Goal: Task Accomplishment & Management: Use online tool/utility

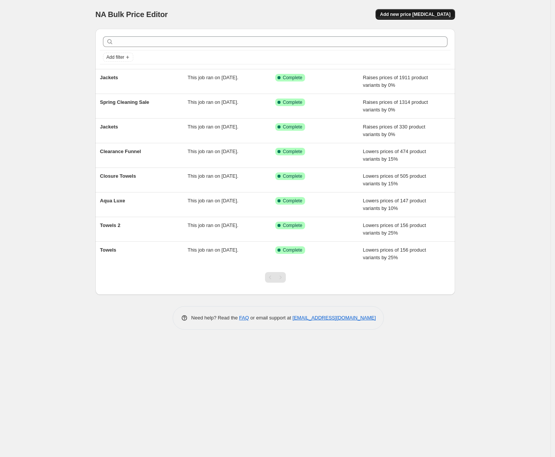
click at [410, 11] on button "Add new price [MEDICAL_DATA]" at bounding box center [416, 14] width 80 height 11
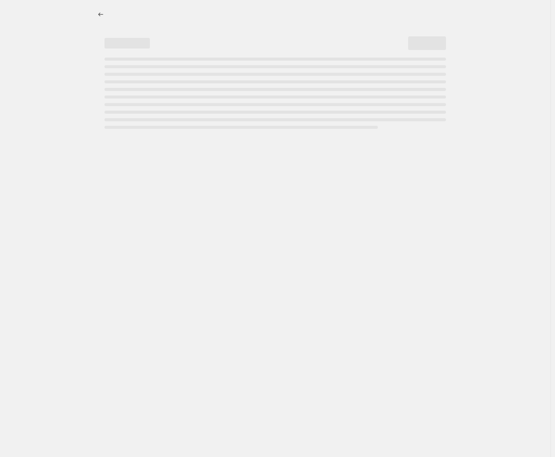
select select "percentage"
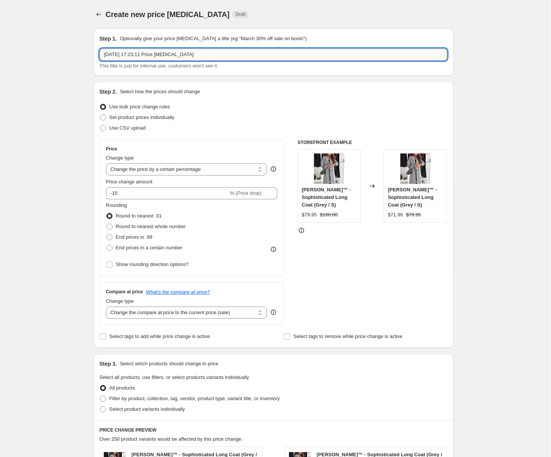
click at [147, 54] on input "[DATE] 17:23:11 Price [MEDICAL_DATA]" at bounding box center [274, 54] width 348 height 12
click at [147, 53] on input "[DATE] 17:23:11 Price [MEDICAL_DATA]" at bounding box center [274, 54] width 348 height 12
type input "Shoes"
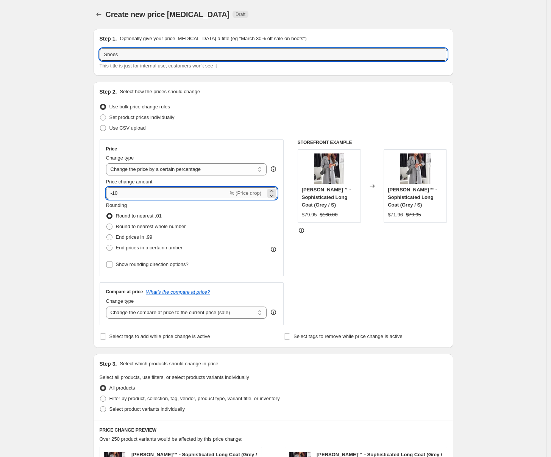
click at [123, 192] on input "-10" at bounding box center [167, 193] width 122 height 12
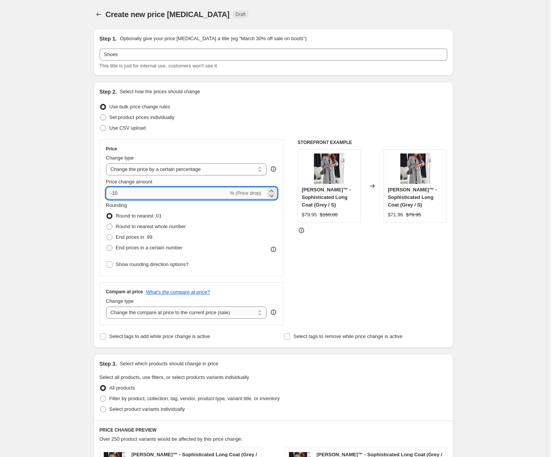
click at [123, 192] on input "-10" at bounding box center [167, 193] width 122 height 12
type input "-1"
type input "-0"
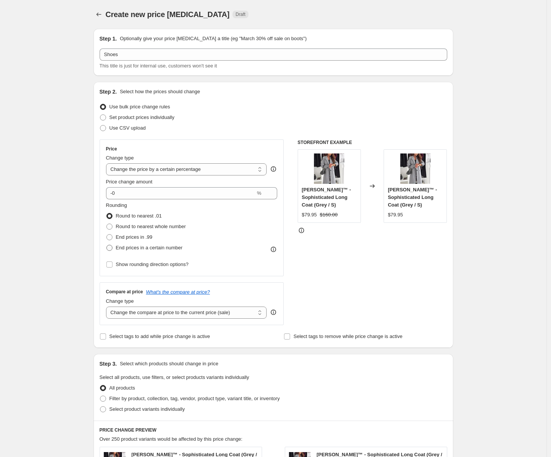
click at [147, 251] on span "End prices in a certain number" at bounding box center [149, 248] width 67 height 8
click at [107, 245] on input "End prices in a certain number" at bounding box center [106, 245] width 0 height 0
radio input "true"
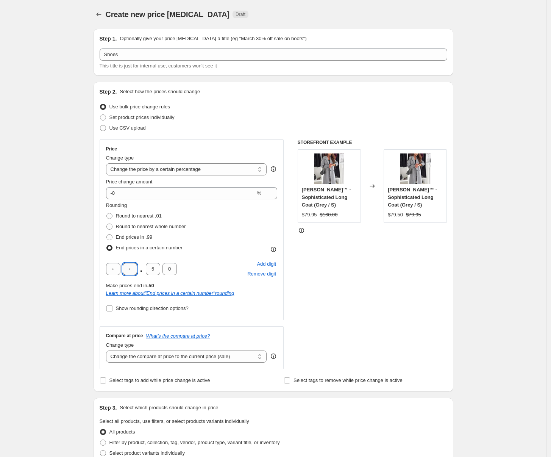
click at [128, 269] on input "text" at bounding box center [130, 269] width 14 height 12
type input "4"
type input "9"
type input "5"
drag, startPoint x: 43, startPoint y: 209, endPoint x: 53, endPoint y: 206, distance: 10.2
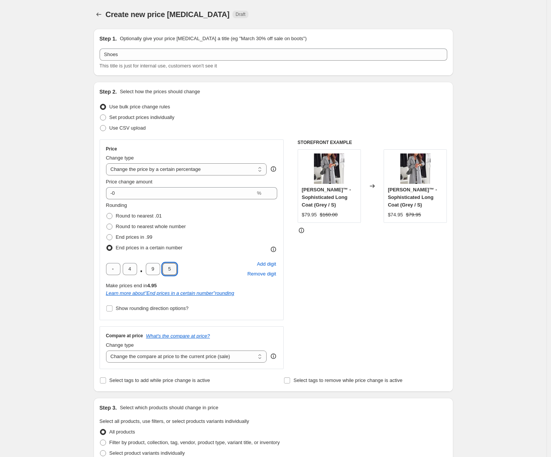
click at [43, 209] on div "Create new price [MEDICAL_DATA]. This page is ready Create new price [MEDICAL_D…" at bounding box center [273, 406] width 547 height 813
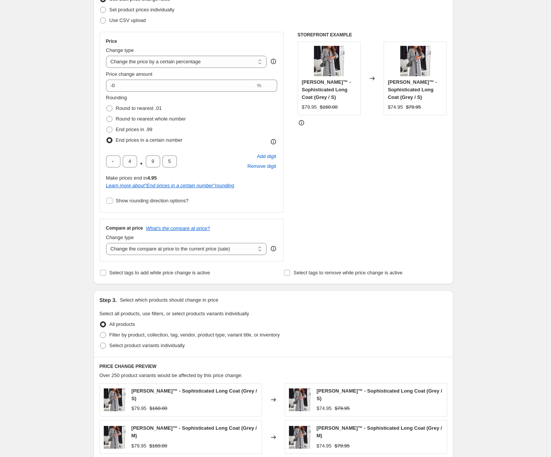
scroll to position [111, 0]
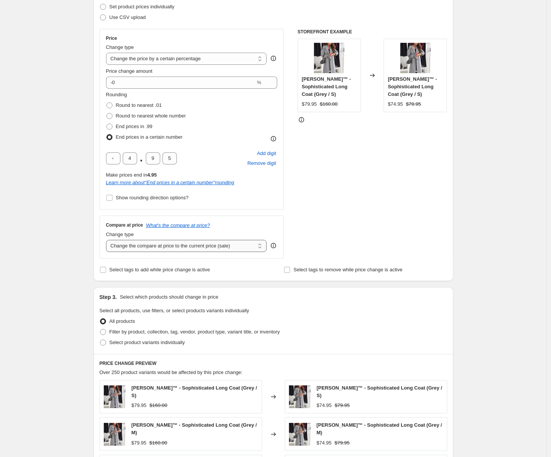
click at [139, 246] on select "Change the compare at price to the current price (sale) Change the compare at p…" at bounding box center [186, 246] width 161 height 12
select select "percentage"
click at [108, 240] on select "Change the compare at price to the current price (sale) Change the compare at p…" at bounding box center [186, 246] width 161 height 12
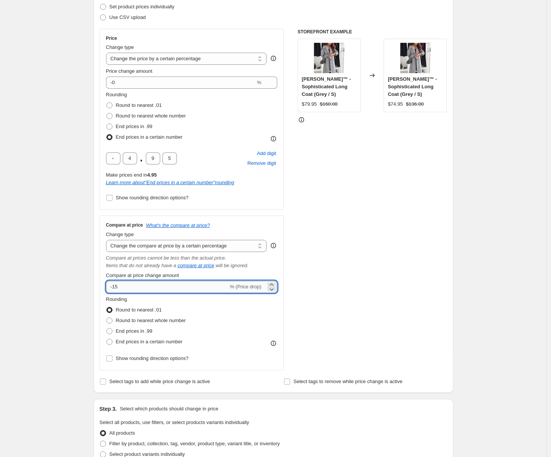
click at [130, 284] on input "-15" at bounding box center [167, 287] width 122 height 12
type input "-1"
type input "-0"
click at [128, 343] on span "End prices in a certain number" at bounding box center [149, 342] width 67 height 6
click at [107, 339] on input "End prices in a certain number" at bounding box center [106, 339] width 0 height 0
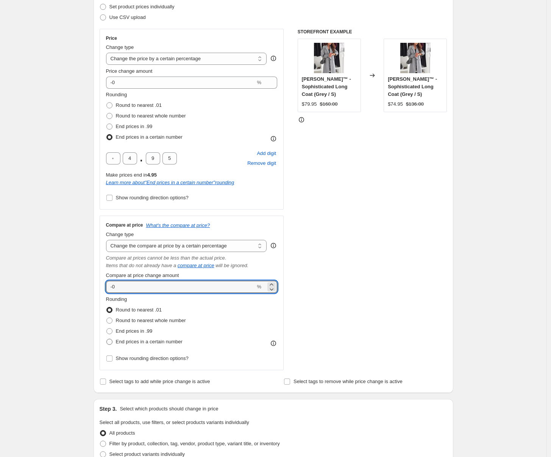
radio input "true"
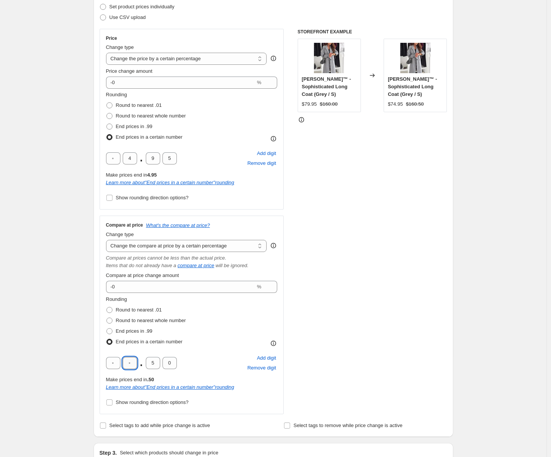
click at [127, 360] on input "text" at bounding box center [130, 363] width 14 height 12
type input "4"
type input "9"
type input "5"
click at [61, 278] on div "Create new price [MEDICAL_DATA]. This page is ready Create new price [MEDICAL_D…" at bounding box center [273, 373] width 547 height 969
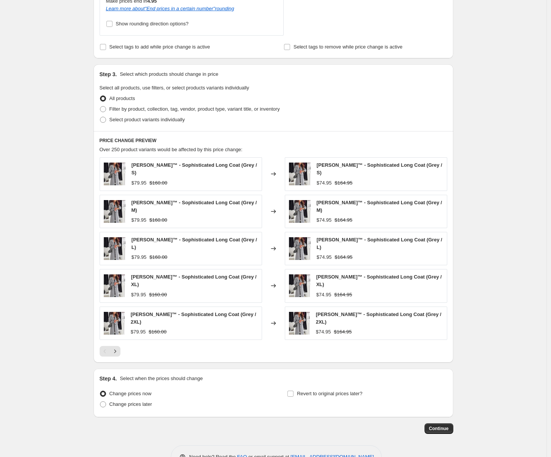
scroll to position [496, 0]
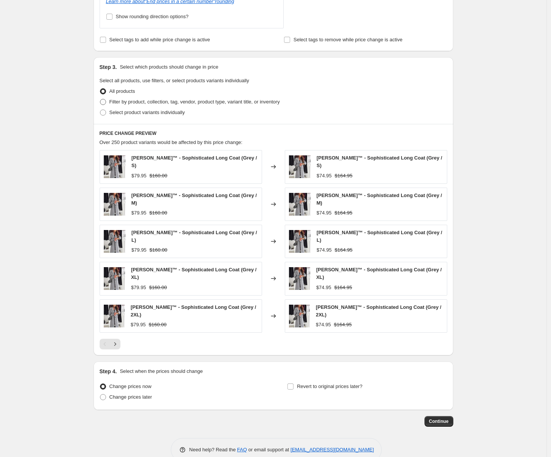
click at [139, 102] on span "Filter by product, collection, tag, vendor, product type, variant title, or inv…" at bounding box center [194, 102] width 170 height 6
click at [100, 99] on input "Filter by product, collection, tag, vendor, product type, variant title, or inv…" at bounding box center [100, 99] width 0 height 0
radio input "true"
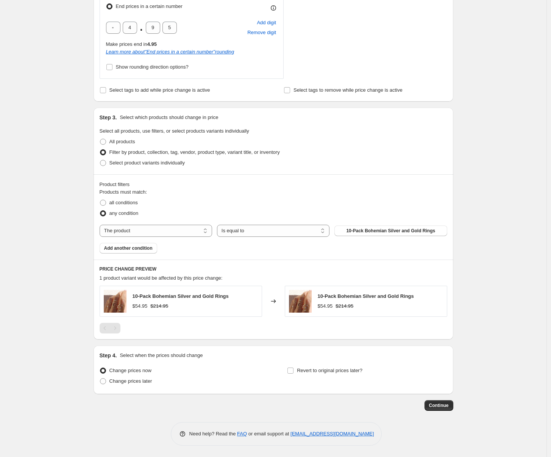
scroll to position [446, 0]
click at [161, 228] on select "The product The product's collection The product's tag The product's vendor The…" at bounding box center [156, 231] width 113 height 12
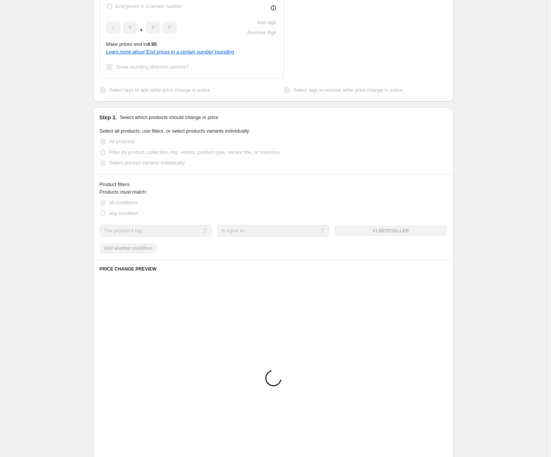
click at [169, 232] on select "The product The product's collection The product's tag The product's vendor The…" at bounding box center [156, 231] width 113 height 12
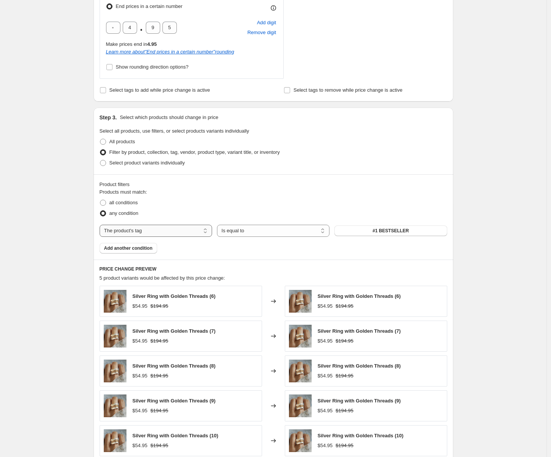
click at [168, 230] on select "The product The product's collection The product's tag The product's vendor The…" at bounding box center [156, 231] width 113 height 12
select select "collection"
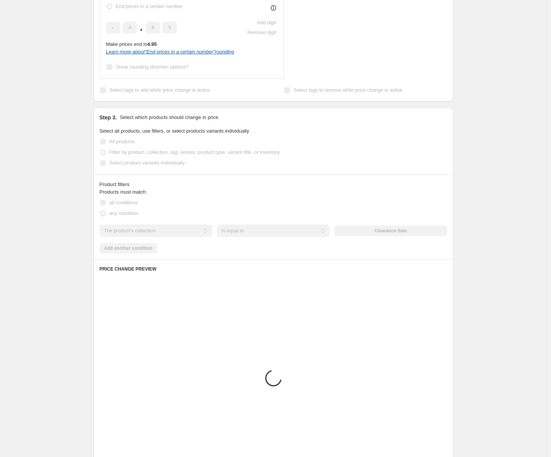
scroll to position [394, 0]
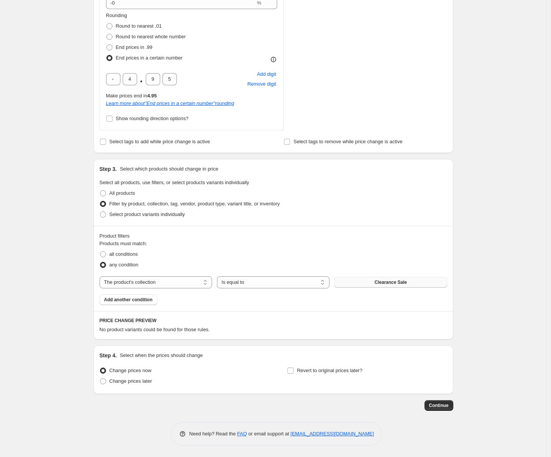
click at [375, 281] on button "Clearance Sale" at bounding box center [391, 282] width 113 height 11
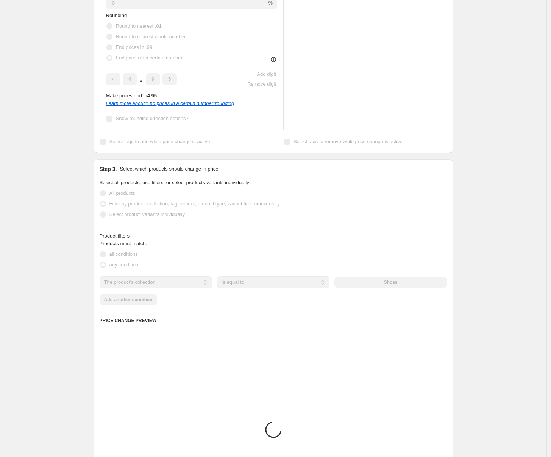
scroll to position [585, 0]
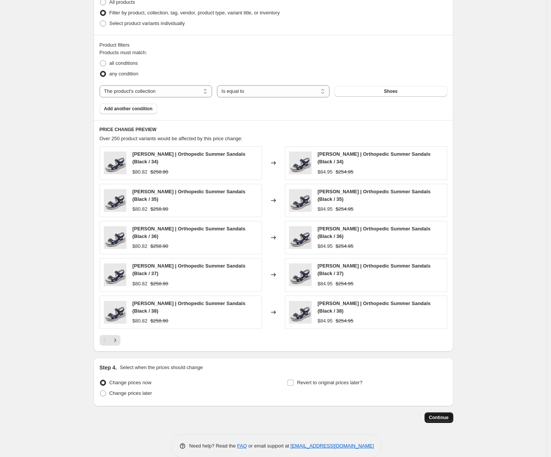
click at [449, 414] on span "Continue" at bounding box center [439, 417] width 20 height 6
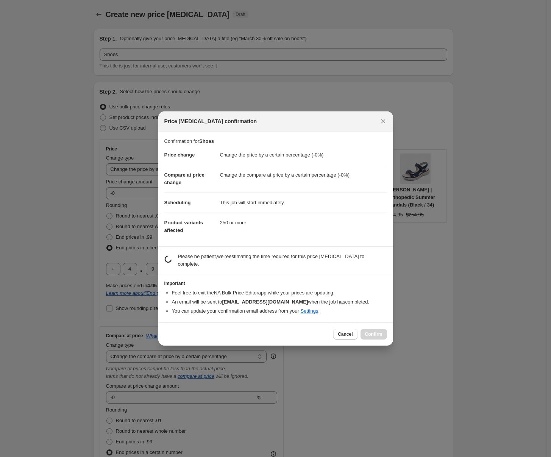
scroll to position [0, 0]
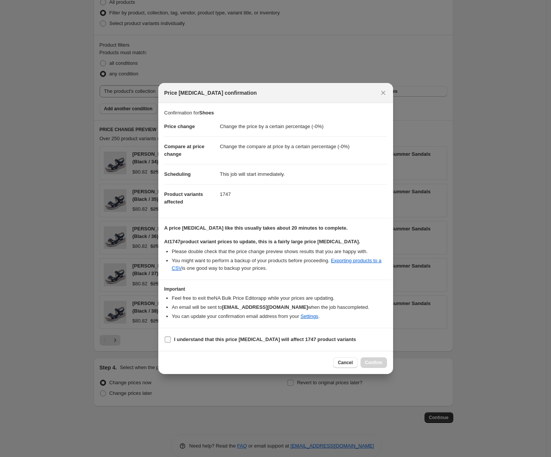
click at [249, 338] on b "I understand that this price [MEDICAL_DATA] will affect 1747 product variants" at bounding box center [265, 339] width 182 height 6
click at [171, 338] on input "I understand that this price [MEDICAL_DATA] will affect 1747 product variants" at bounding box center [168, 339] width 6 height 6
checkbox input "true"
click at [378, 361] on span "Confirm" at bounding box center [373, 363] width 17 height 6
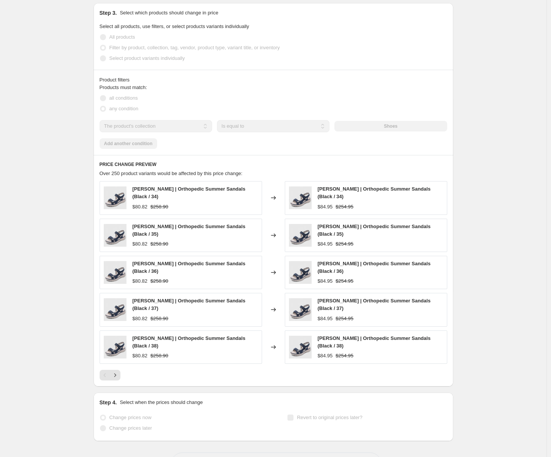
scroll to position [605, 0]
